Goal: Information Seeking & Learning: Learn about a topic

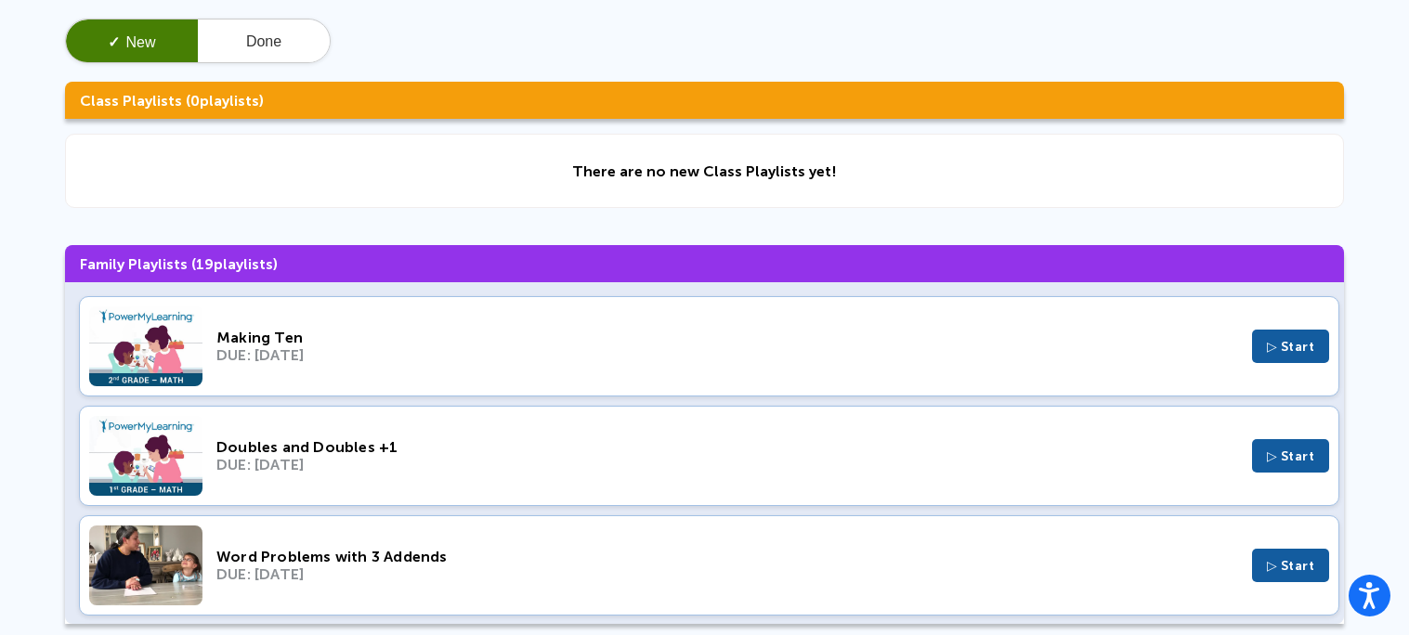
scroll to position [153, 0]
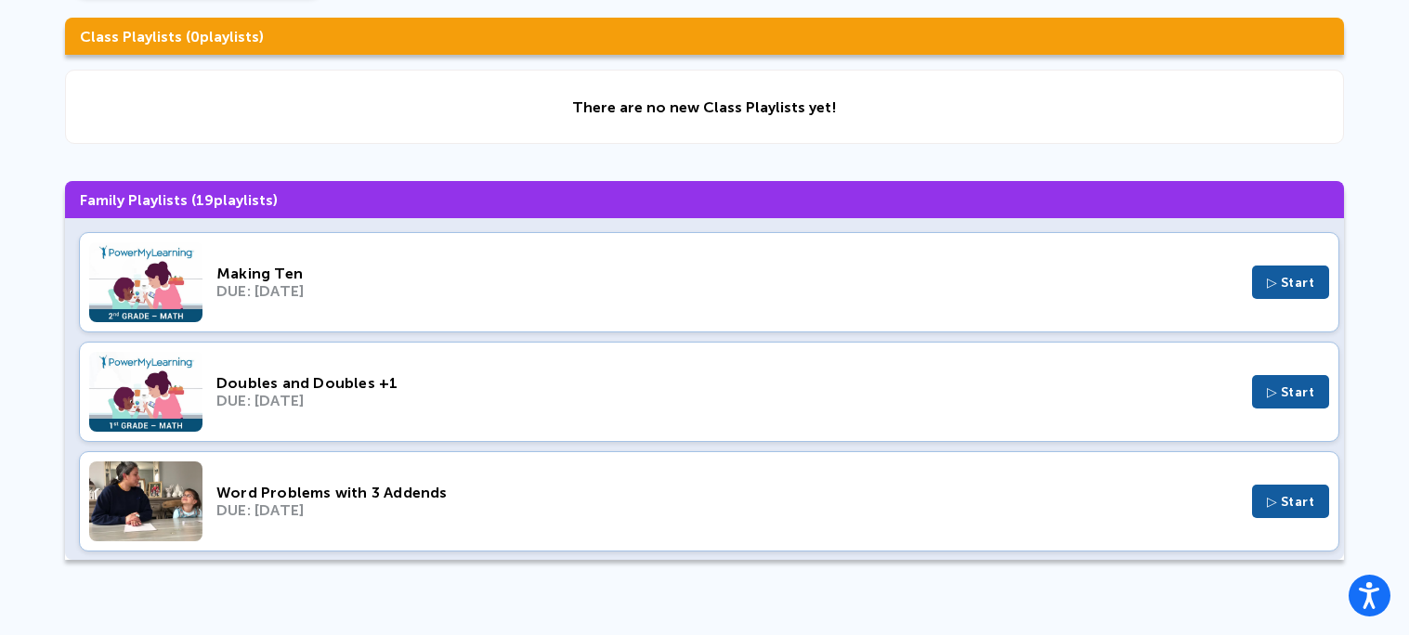
click at [555, 279] on div "Making Ten" at bounding box center [727, 274] width 1022 height 18
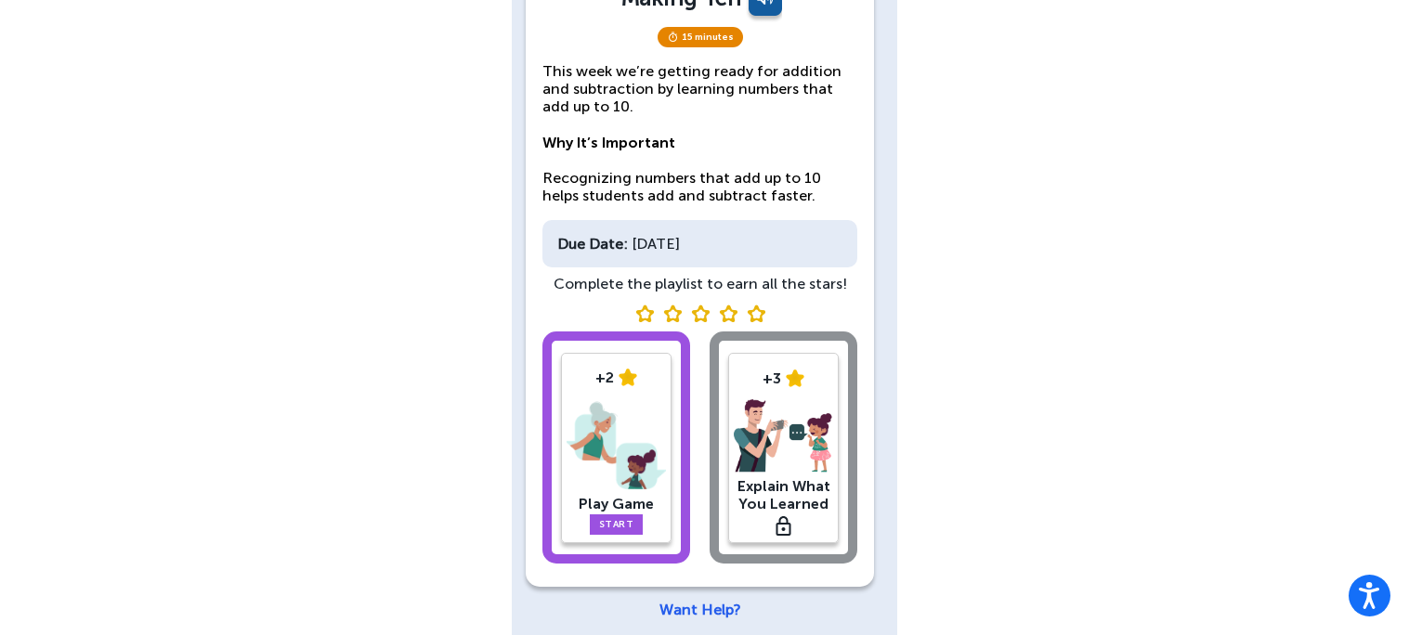
scroll to position [177, 0]
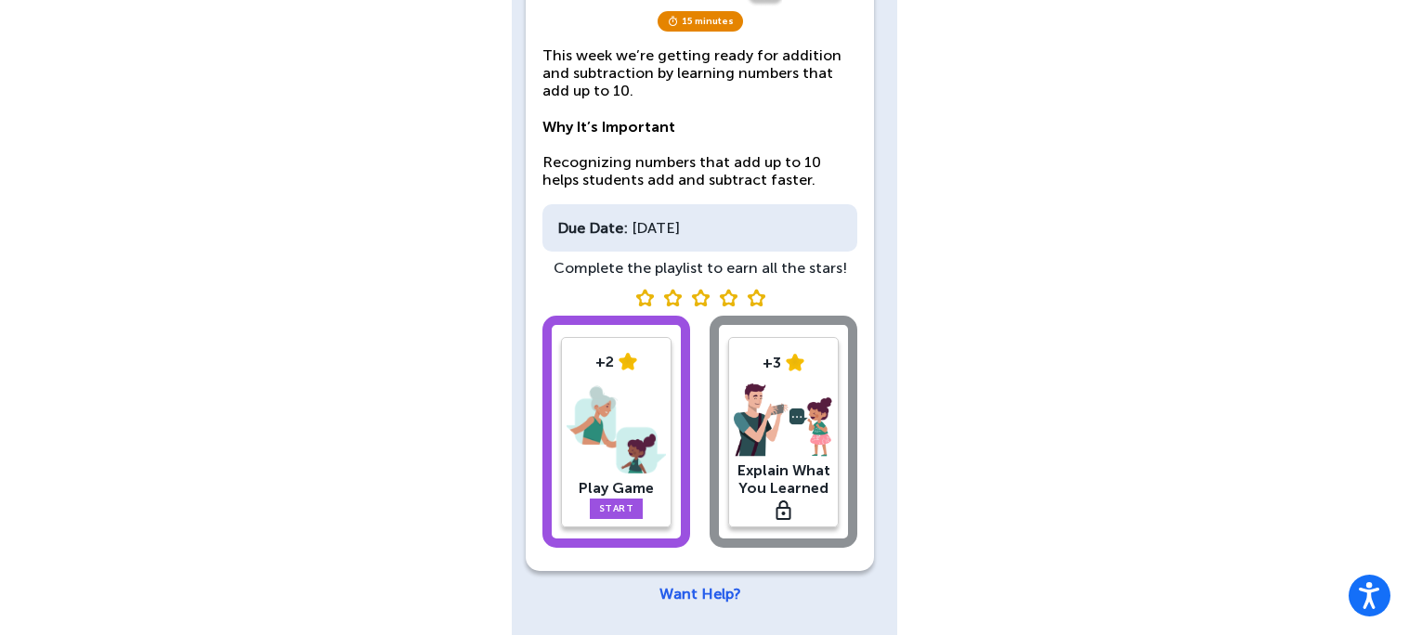
click at [605, 504] on link "Start" at bounding box center [617, 509] width 54 height 20
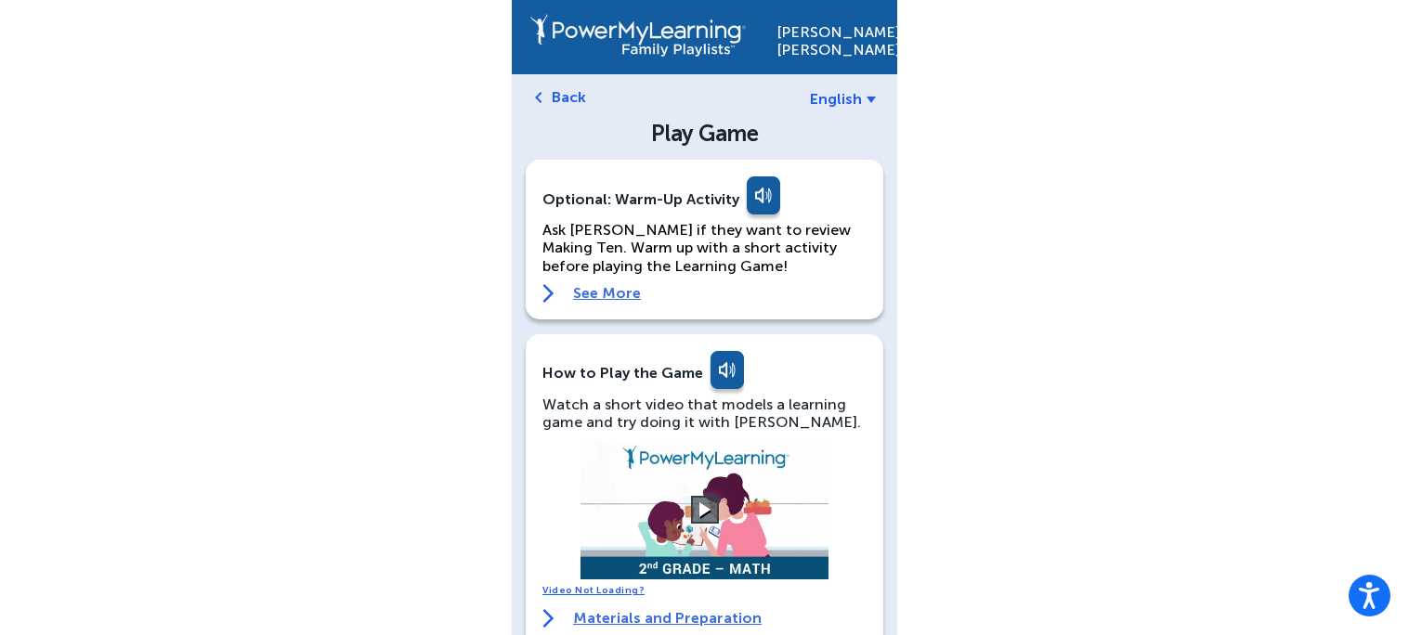
click at [705, 494] on video at bounding box center [705, 509] width 279 height 139
click at [698, 501] on button at bounding box center [704, 510] width 33 height 33
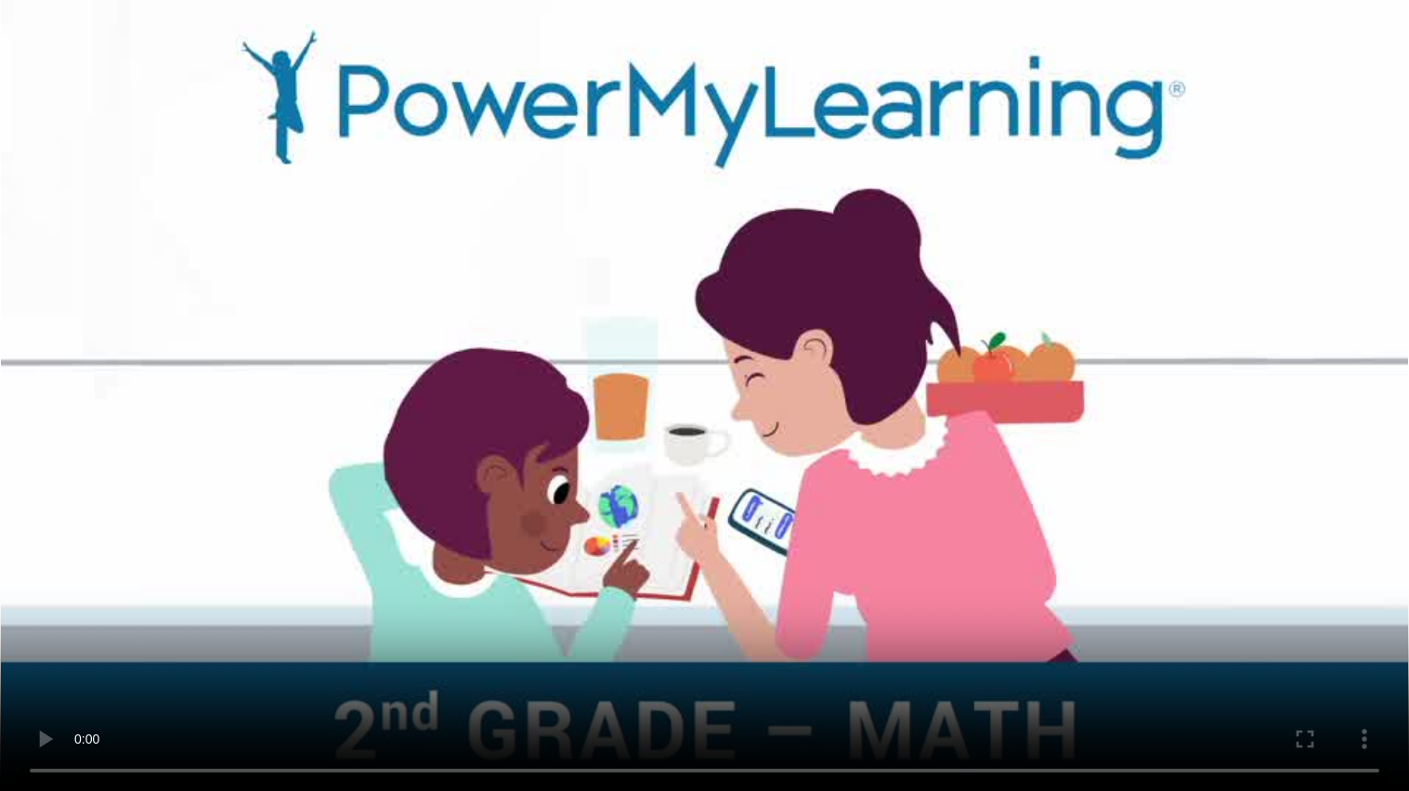
click at [922, 483] on video at bounding box center [704, 395] width 1409 height 791
click at [793, 404] on video at bounding box center [704, 395] width 1409 height 791
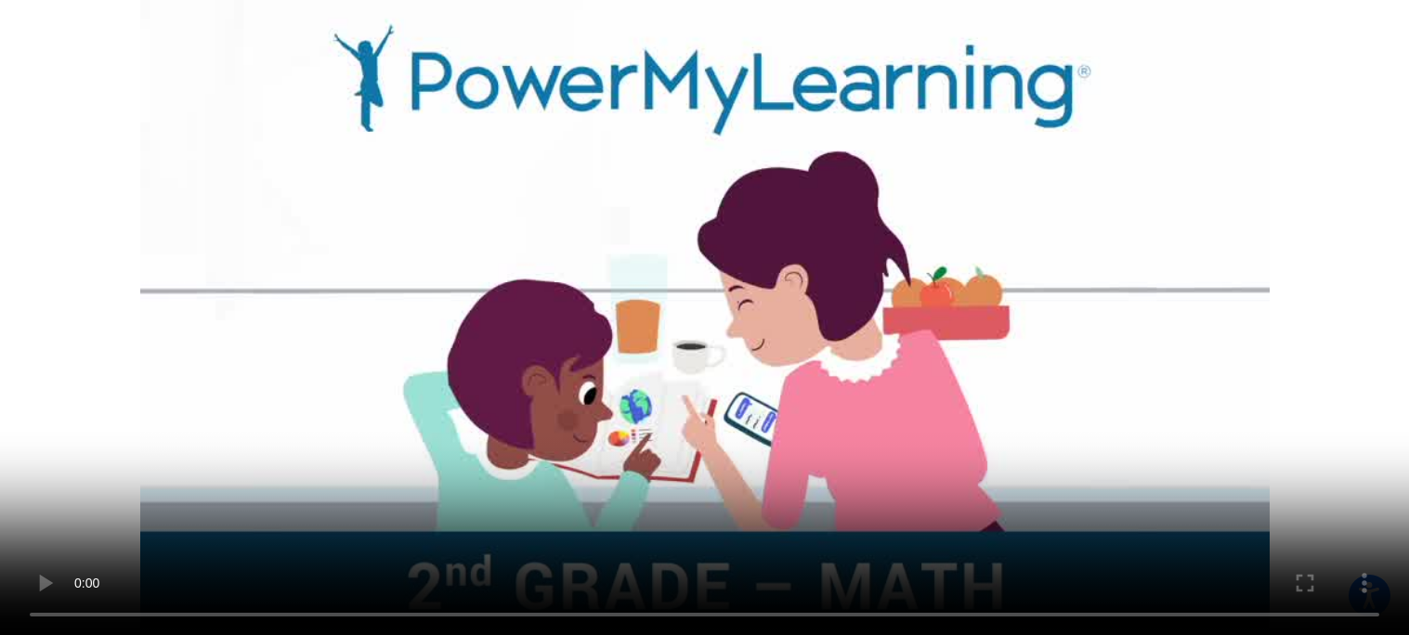
scroll to position [604, 0]
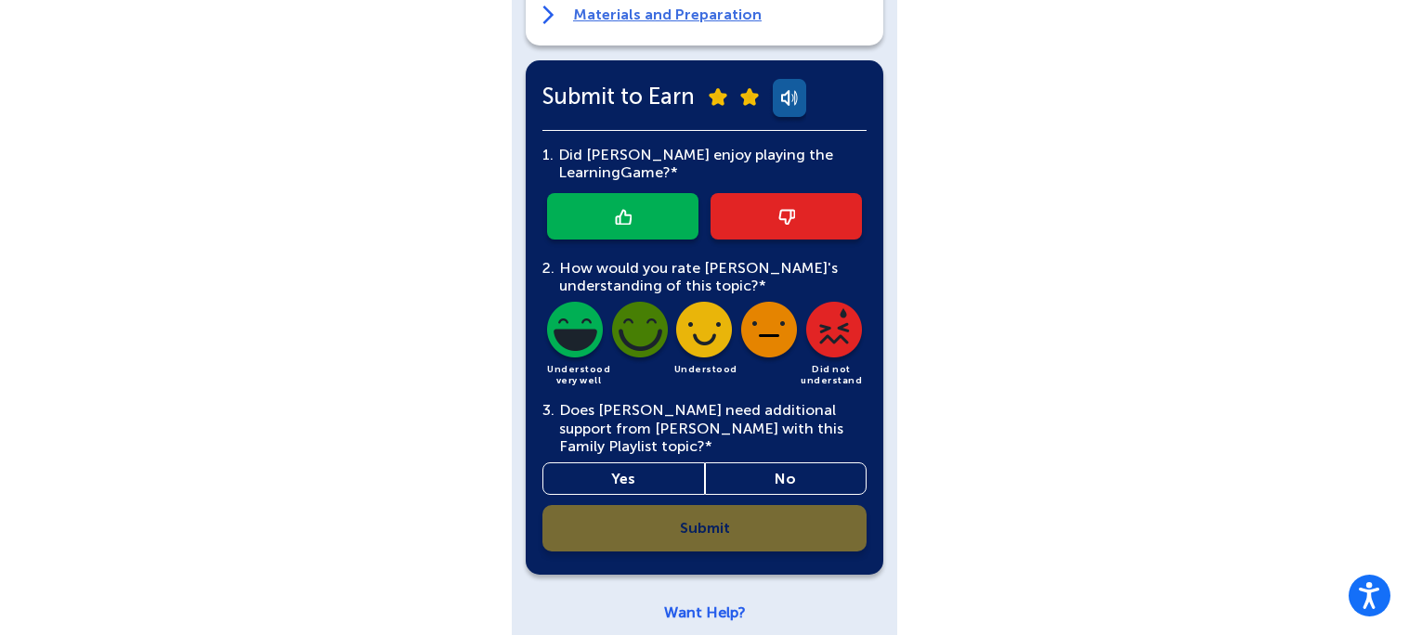
click at [665, 231] on link at bounding box center [622, 216] width 151 height 46
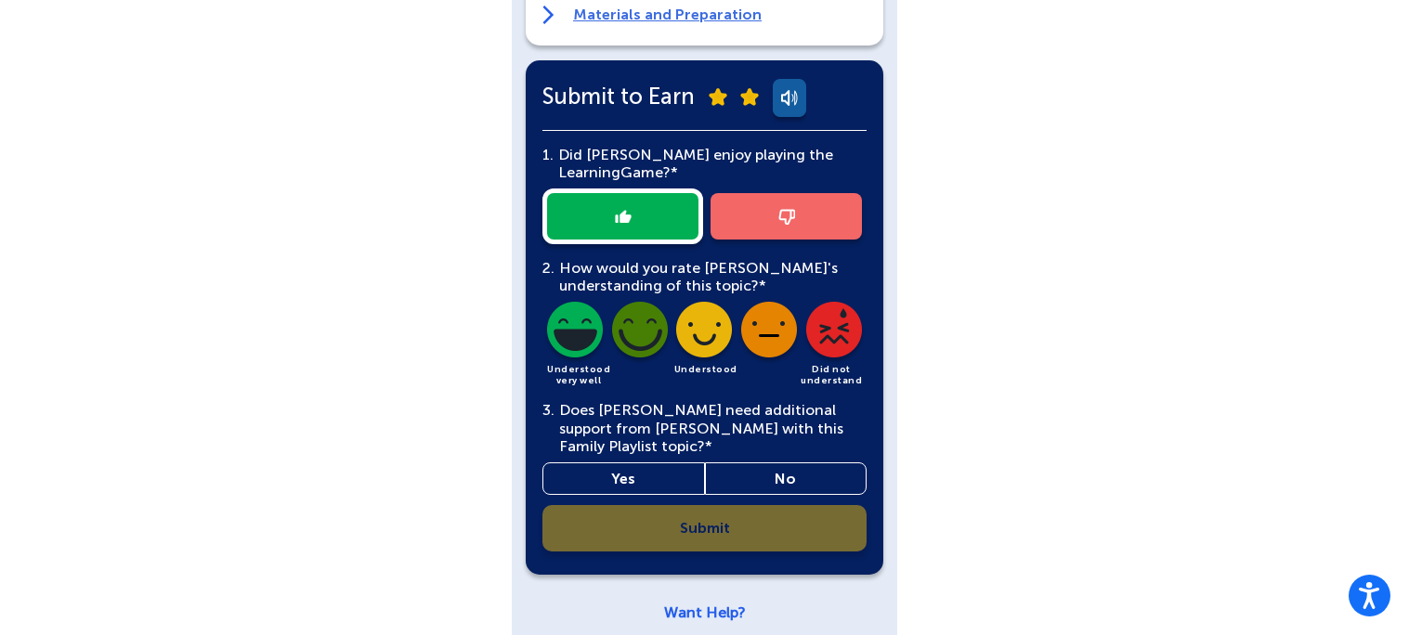
click at [567, 338] on img at bounding box center [574, 333] width 63 height 63
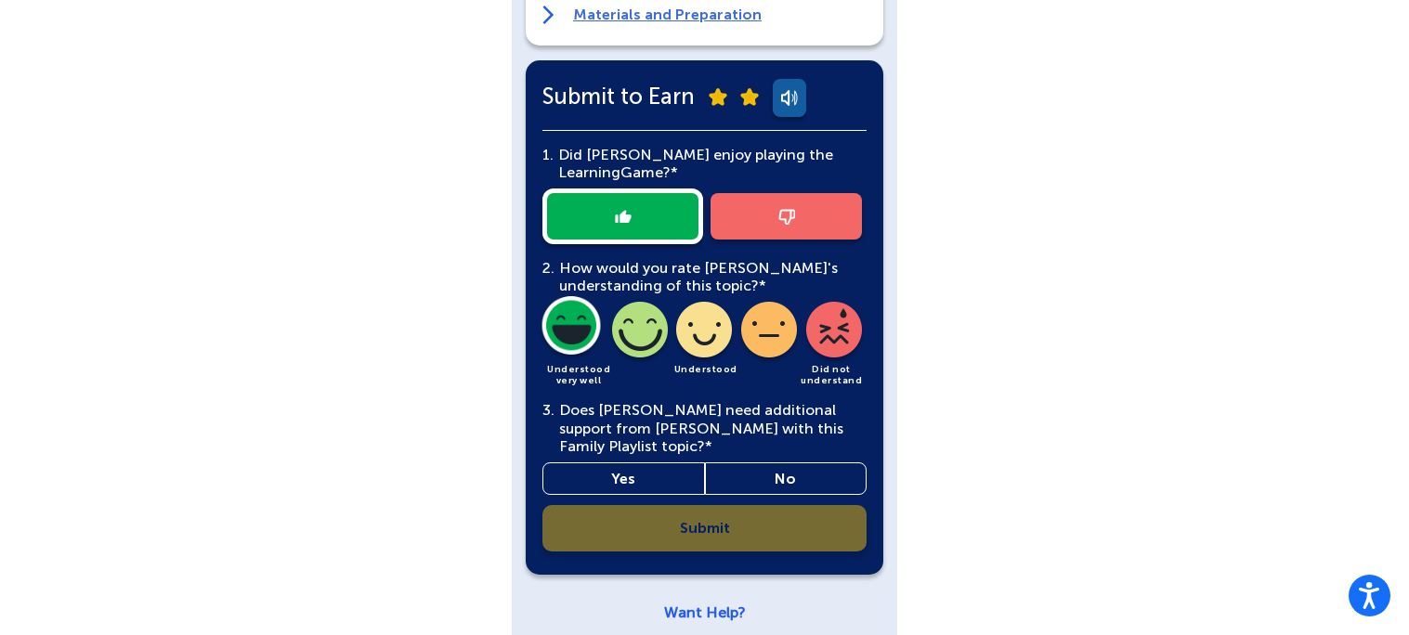
click at [635, 463] on link "Yes" at bounding box center [623, 479] width 163 height 33
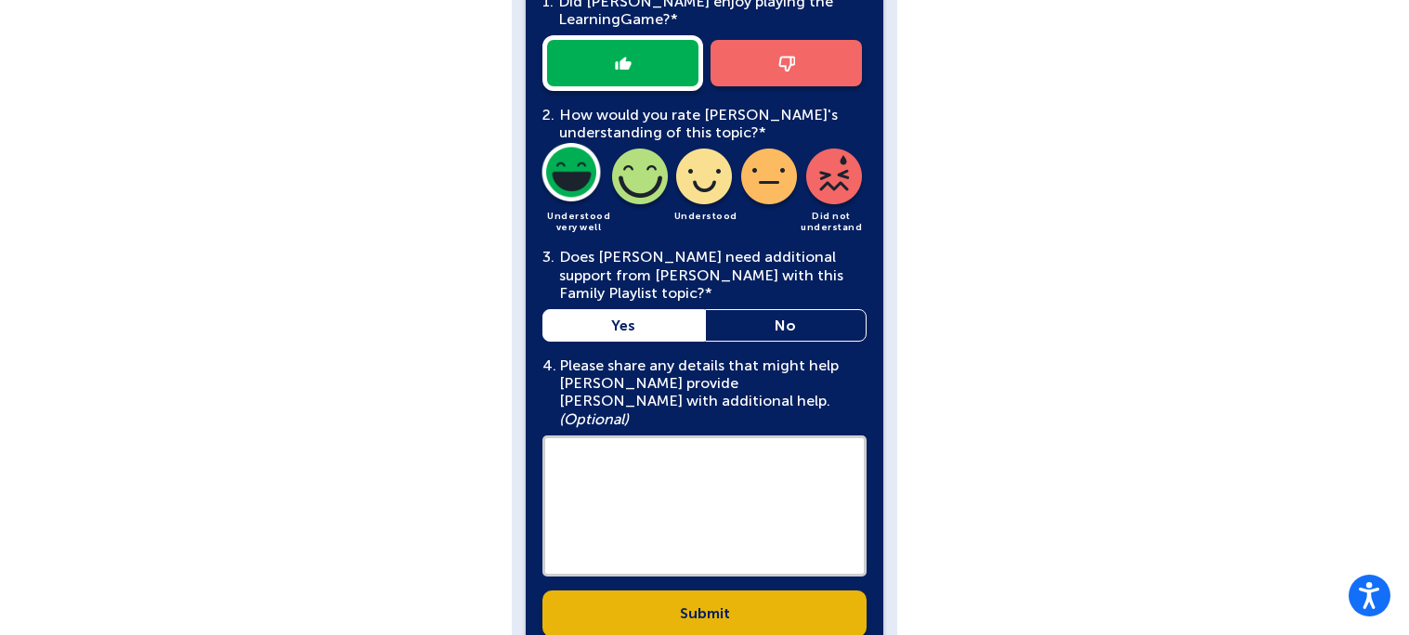
click at [870, 372] on div "Submit to Earn 1. Did Liam enjoy playing the Learning Game?* 2. How would you r…" at bounding box center [705, 283] width 358 height 753
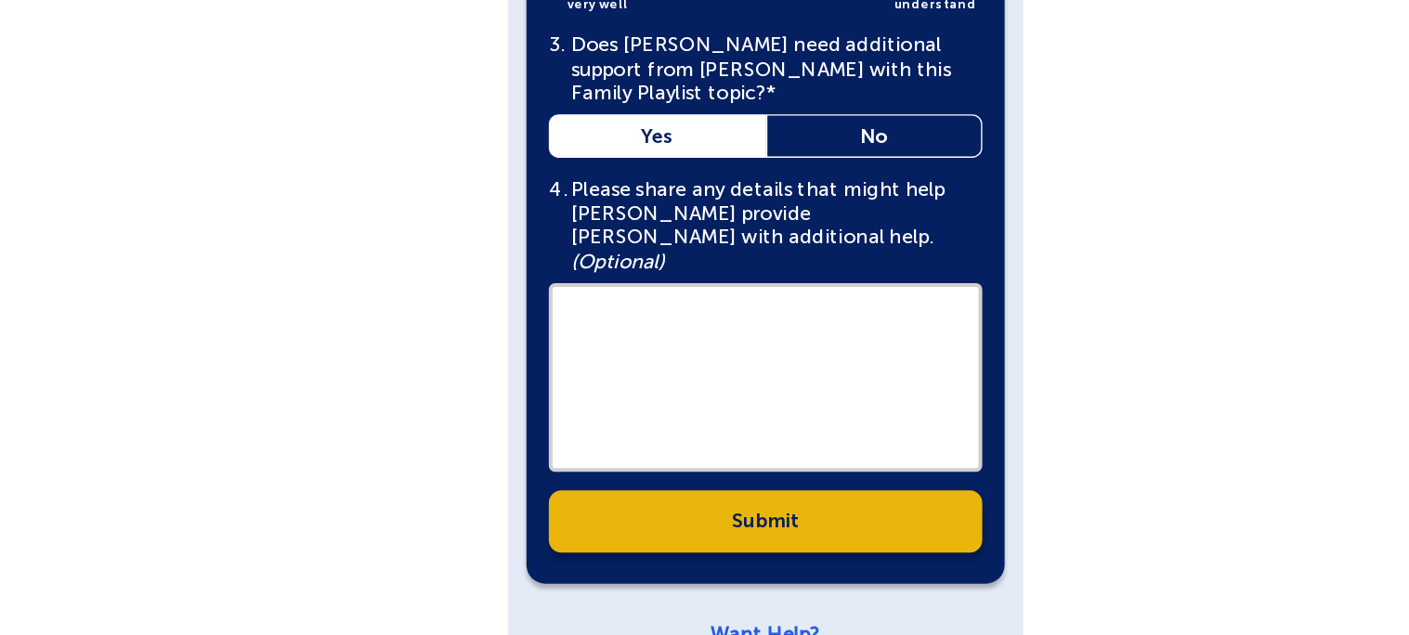
scroll to position [819, 0]
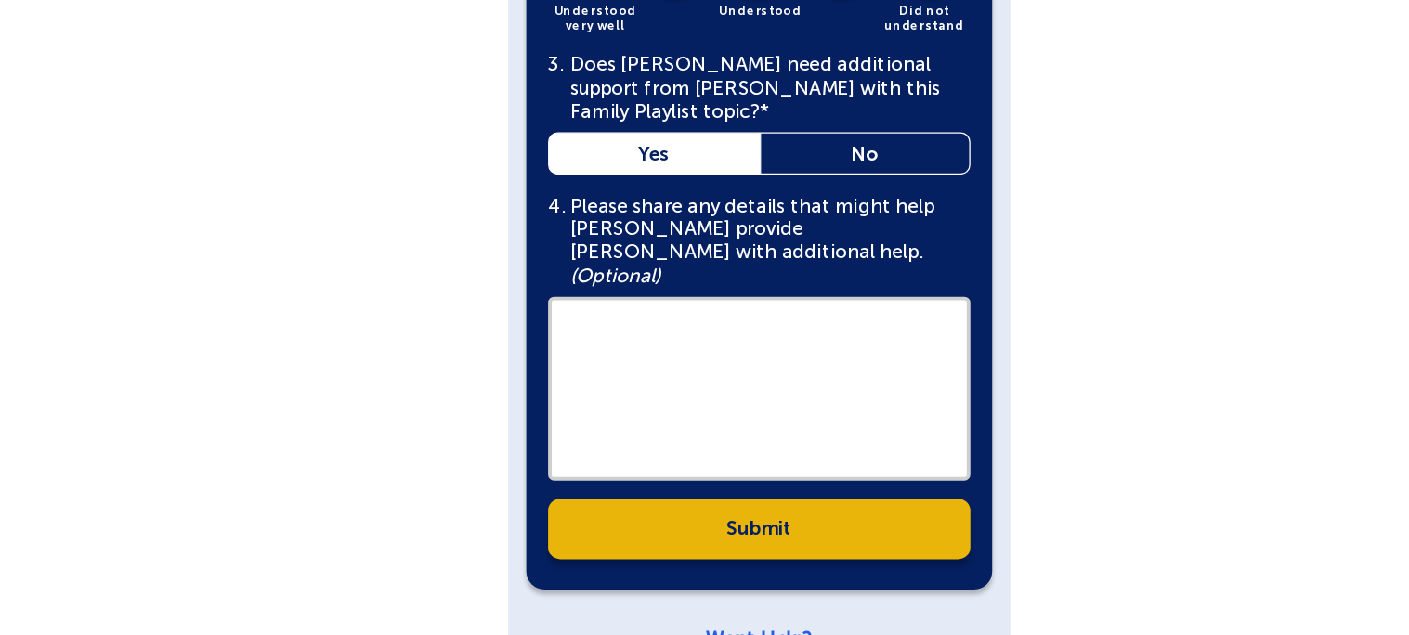
click at [690, 529] on link "Submit" at bounding box center [704, 552] width 324 height 46
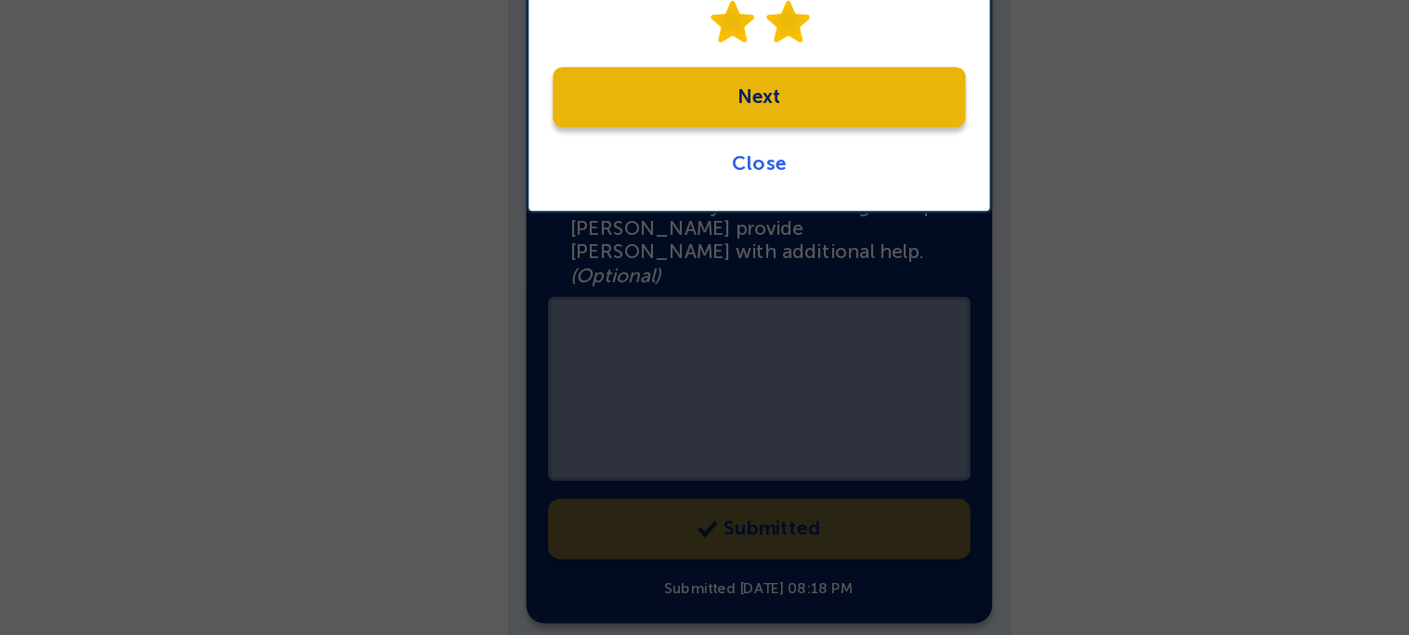
click at [684, 426] on div "Liam earned Next Close" at bounding box center [704, 317] width 1409 height 635
click at [711, 224] on link "Next" at bounding box center [704, 220] width 317 height 46
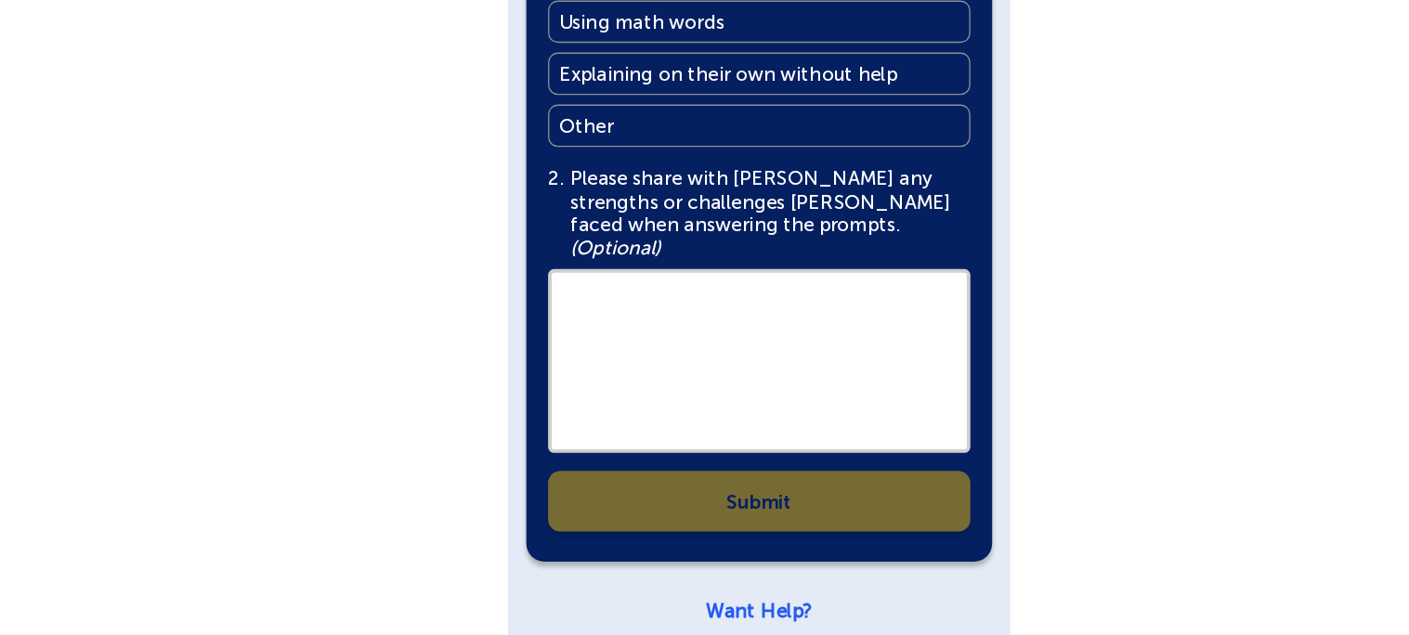
scroll to position [868, 0]
